Goal: Check status: Check status

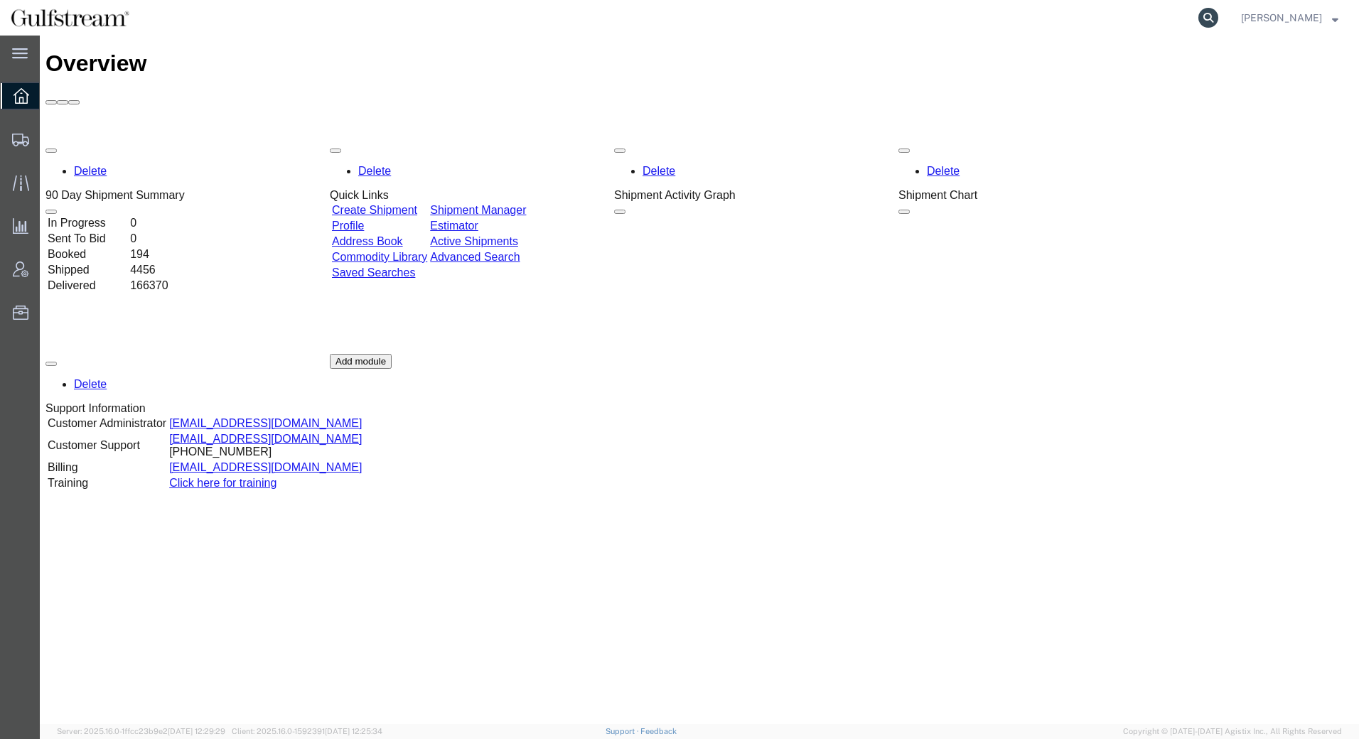
click at [1208, 18] on icon at bounding box center [1209, 18] width 20 height 20
paste input "AGWI2664"
type input "AGWI2664"
click at [1213, 22] on icon at bounding box center [1209, 18] width 20 height 20
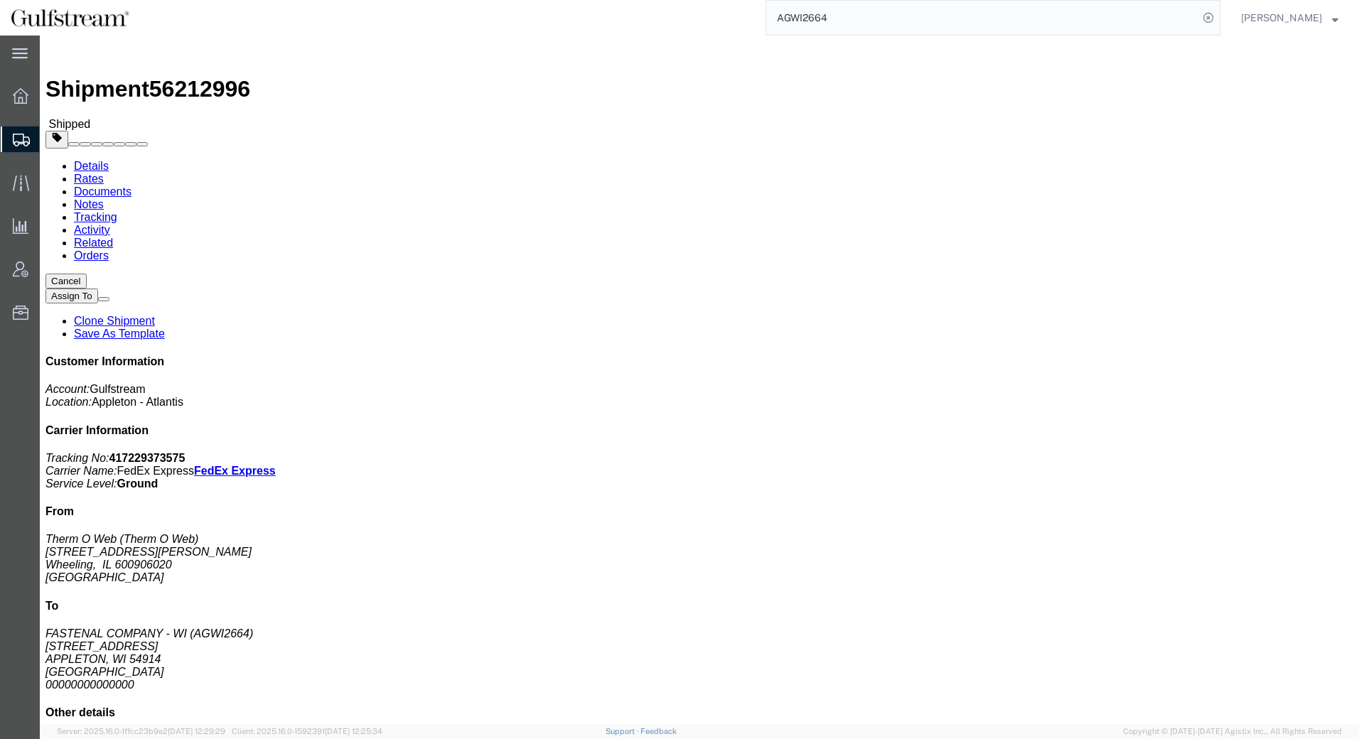
click link "Rates"
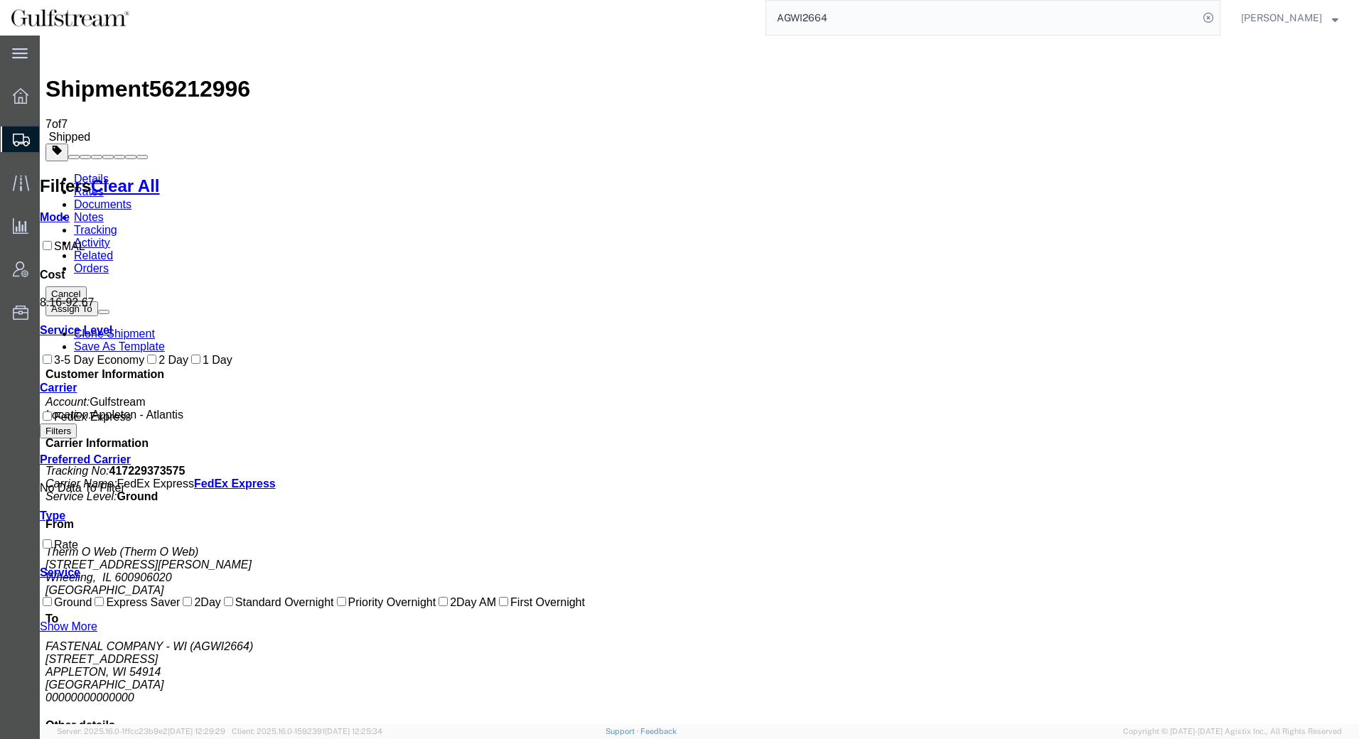
click at [80, 173] on link "Details" at bounding box center [91, 179] width 35 height 12
